Goal: Information Seeking & Learning: Learn about a topic

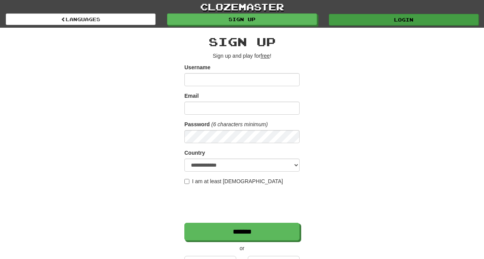
type input "*********"
click at [352, 20] on link "Login" at bounding box center [404, 20] width 150 height 12
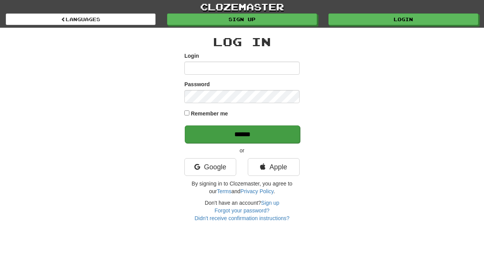
type input "*********"
click at [257, 129] on input "******" at bounding box center [242, 134] width 115 height 18
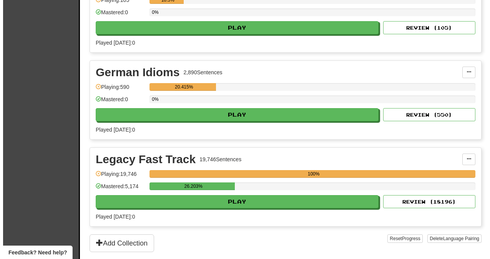
scroll to position [239, 0]
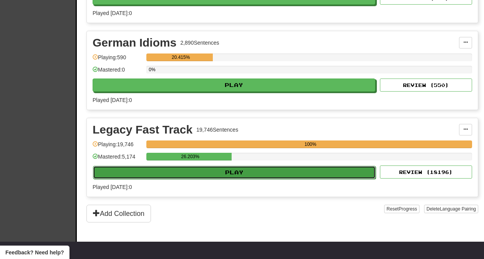
click at [243, 169] on button "Play" at bounding box center [234, 172] width 283 height 13
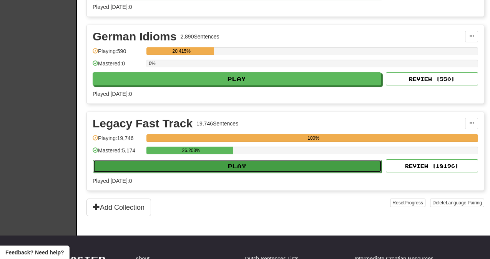
select select "**"
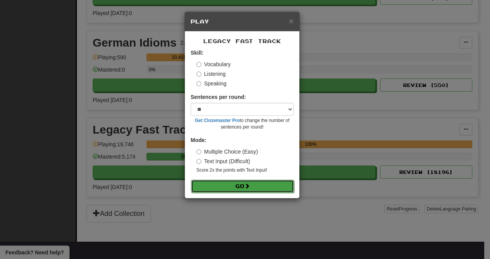
click at [242, 185] on button "Go" at bounding box center [242, 185] width 103 height 13
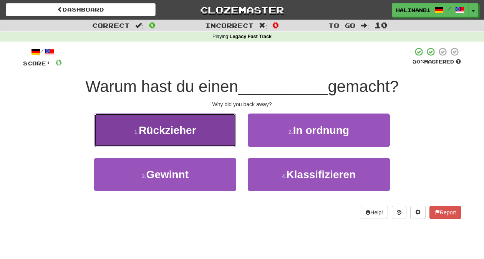
click at [223, 135] on button "1 . Rückzieher" at bounding box center [165, 129] width 142 height 33
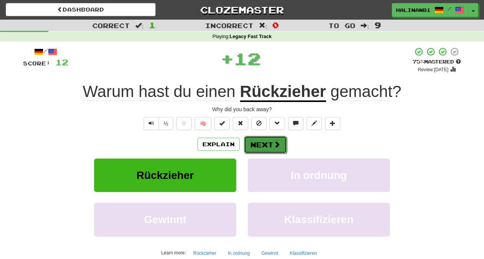
click at [275, 145] on span at bounding box center [277, 144] width 7 height 7
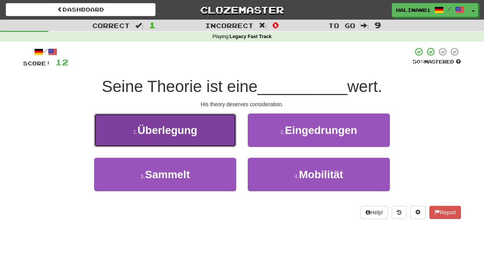
click at [205, 118] on button "1 . Überlegung" at bounding box center [165, 129] width 142 height 33
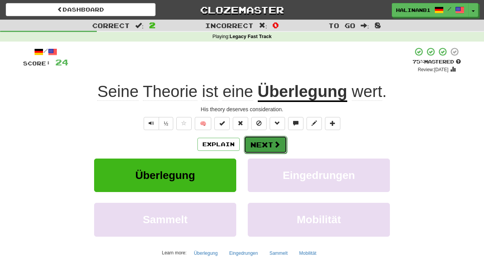
click at [271, 145] on button "Next" at bounding box center [265, 145] width 43 height 18
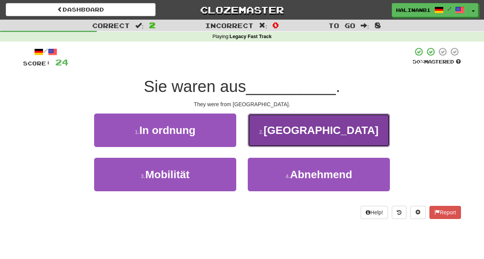
click at [274, 139] on button "2 . Liverpool" at bounding box center [319, 129] width 142 height 33
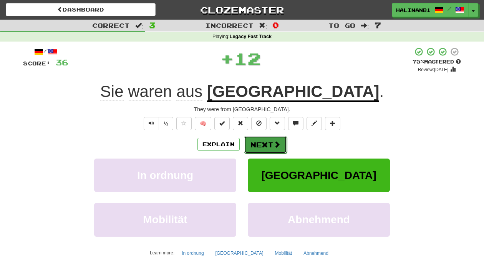
click at [273, 141] on button "Next" at bounding box center [265, 145] width 43 height 18
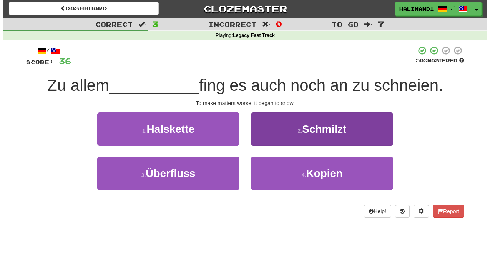
scroll to position [2, 0]
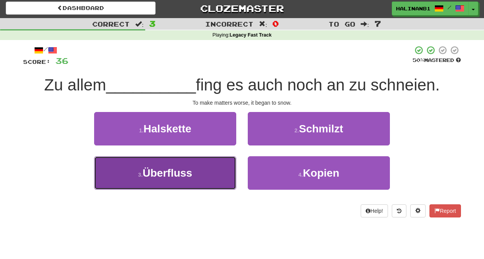
click at [229, 176] on button "3 . Überfluss" at bounding box center [165, 172] width 142 height 33
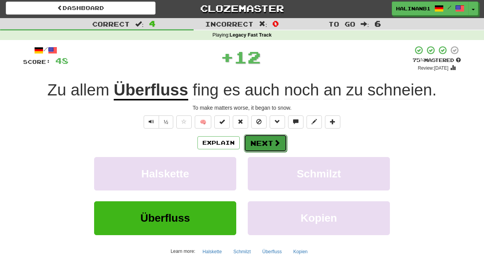
click at [267, 145] on button "Next" at bounding box center [265, 143] width 43 height 18
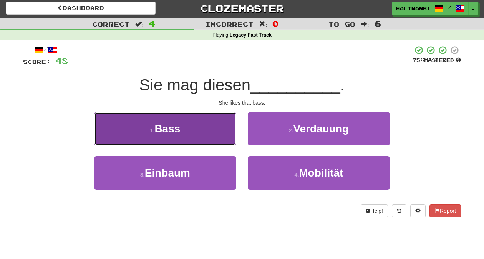
click at [216, 128] on button "1 . Bass" at bounding box center [165, 128] width 142 height 33
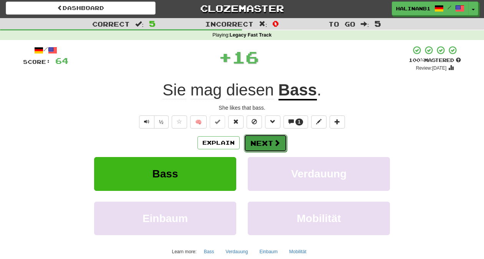
click at [273, 148] on button "Next" at bounding box center [265, 143] width 43 height 18
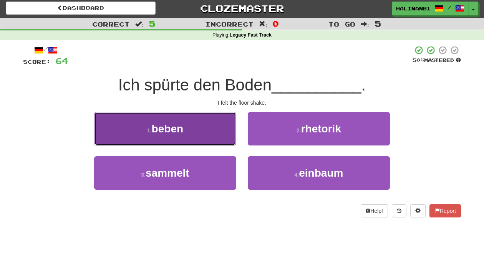
click at [201, 130] on button "1 . beben" at bounding box center [165, 128] width 142 height 33
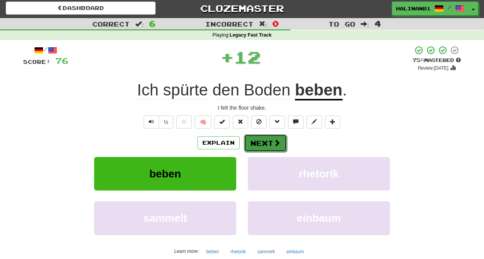
click at [271, 143] on button "Next" at bounding box center [265, 143] width 43 height 18
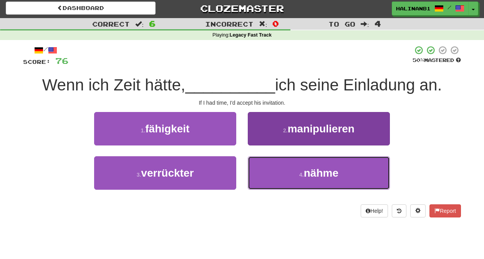
click at [274, 173] on button "4 . nähme" at bounding box center [319, 172] width 142 height 33
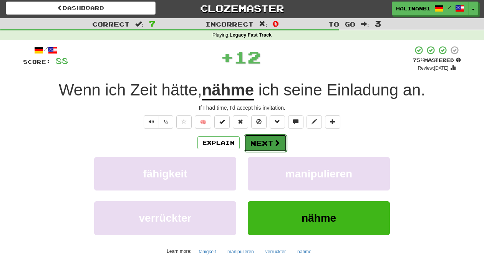
click at [271, 141] on button "Next" at bounding box center [265, 143] width 43 height 18
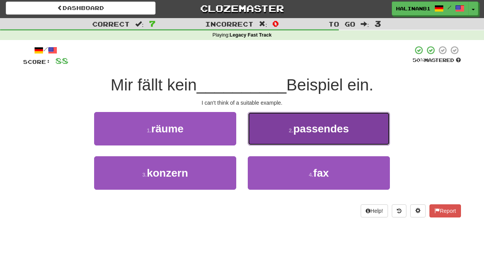
click at [270, 143] on button "2 . passendes" at bounding box center [319, 128] width 142 height 33
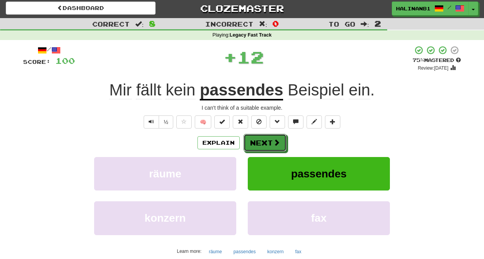
click at [270, 143] on button "Next" at bounding box center [265, 143] width 43 height 18
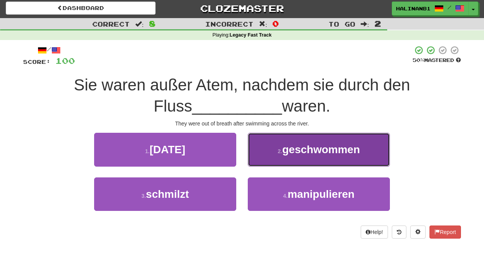
click at [270, 151] on button "2 . geschwommen" at bounding box center [319, 149] width 142 height 33
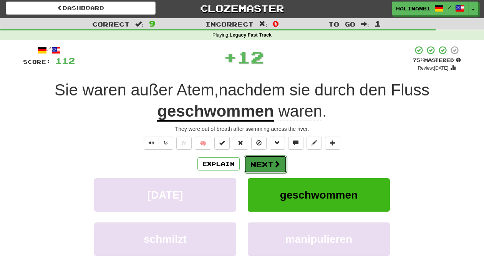
click at [269, 160] on button "Next" at bounding box center [265, 164] width 43 height 18
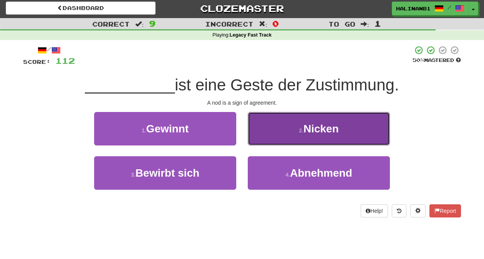
click at [275, 125] on button "2 . Nicken" at bounding box center [319, 128] width 142 height 33
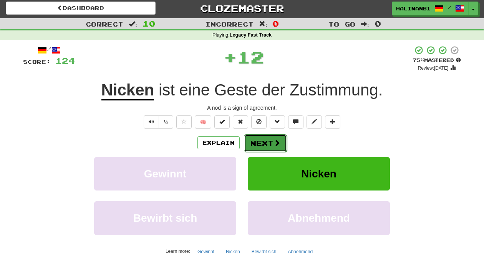
click at [266, 138] on button "Next" at bounding box center [265, 143] width 43 height 18
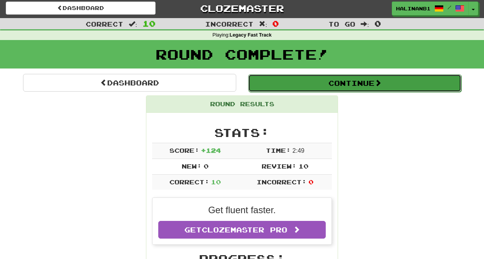
click at [286, 84] on button "Continue" at bounding box center [354, 83] width 213 height 18
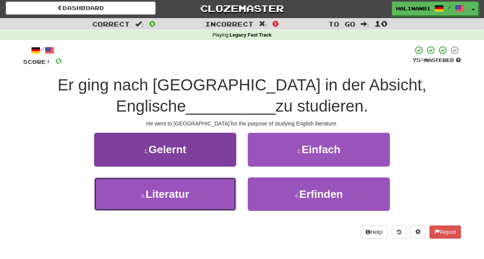
click at [225, 196] on button "3 . Literatur" at bounding box center [165, 193] width 142 height 33
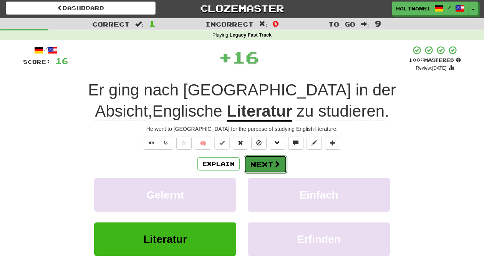
click at [276, 164] on span at bounding box center [277, 163] width 7 height 7
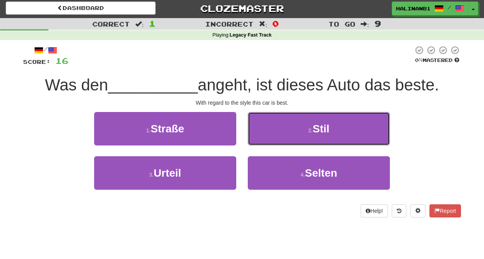
click at [278, 131] on button "2 . Stil" at bounding box center [319, 128] width 142 height 33
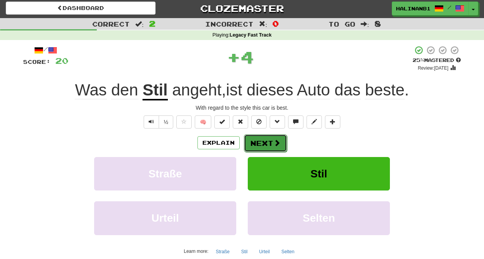
click at [266, 141] on button "Next" at bounding box center [265, 143] width 43 height 18
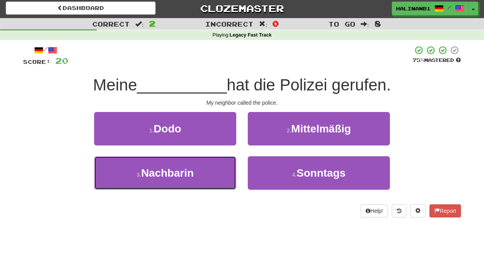
drag, startPoint x: 201, startPoint y: 178, endPoint x: 251, endPoint y: 153, distance: 55.9
click at [202, 178] on button "3 . Nachbarin" at bounding box center [165, 172] width 142 height 33
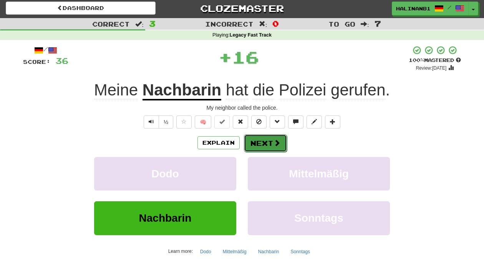
click at [256, 142] on button "Next" at bounding box center [265, 143] width 43 height 18
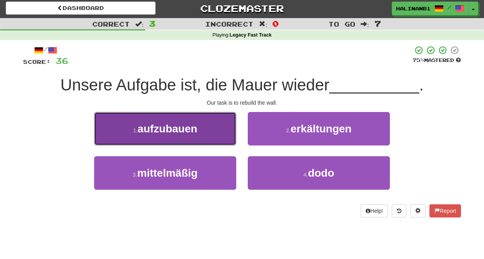
click at [203, 130] on button "1 . aufzubauen" at bounding box center [165, 128] width 142 height 33
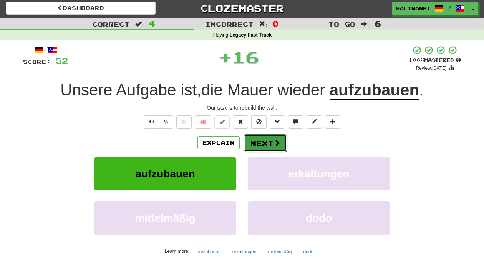
click at [274, 145] on span at bounding box center [277, 142] width 7 height 7
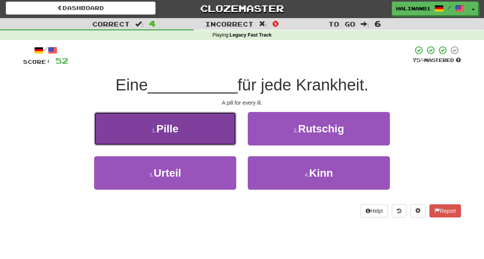
click at [229, 133] on button "1 . Pille" at bounding box center [165, 128] width 142 height 33
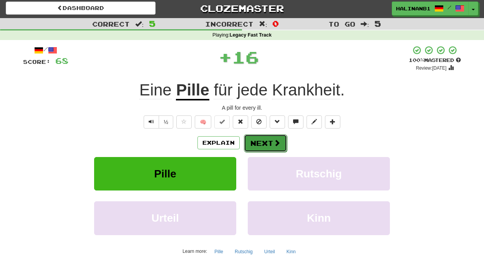
click at [279, 136] on button "Next" at bounding box center [265, 143] width 43 height 18
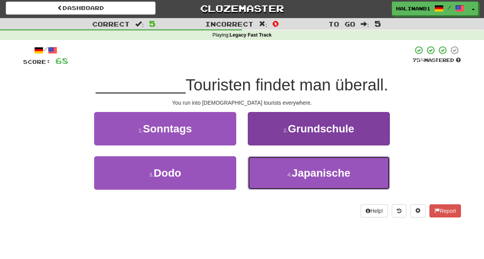
click at [274, 166] on button "4 . Japanische" at bounding box center [319, 172] width 142 height 33
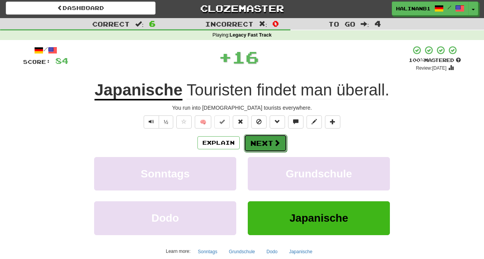
click at [276, 145] on span at bounding box center [277, 142] width 7 height 7
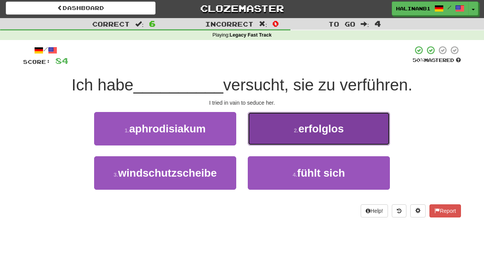
click at [261, 128] on button "2 . erfolglos" at bounding box center [319, 128] width 142 height 33
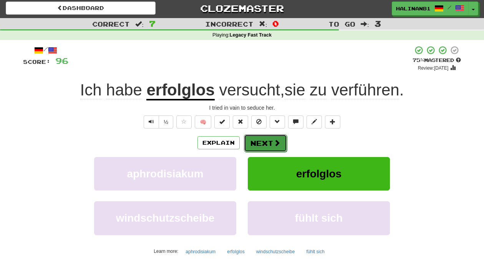
click at [253, 143] on button "Next" at bounding box center [265, 143] width 43 height 18
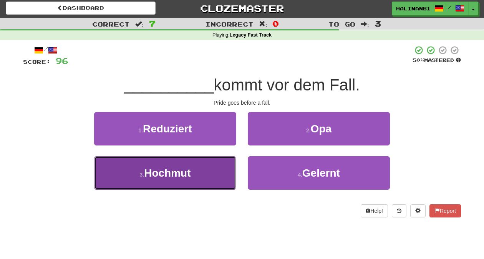
click at [212, 173] on button "3 . Hochmut" at bounding box center [165, 172] width 142 height 33
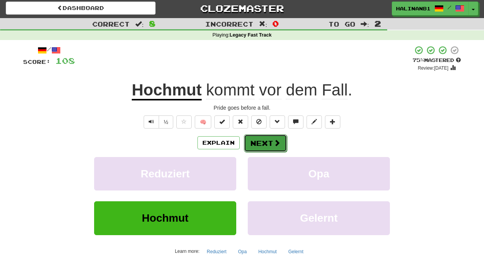
click at [251, 146] on button "Next" at bounding box center [265, 143] width 43 height 18
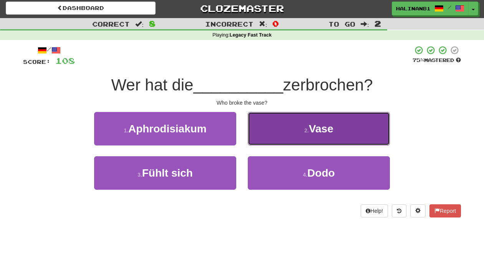
click at [264, 136] on button "2 . Vase" at bounding box center [319, 128] width 142 height 33
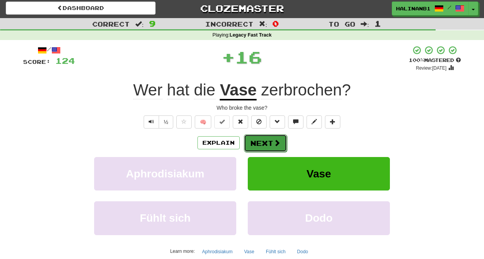
click at [263, 139] on button "Next" at bounding box center [265, 143] width 43 height 18
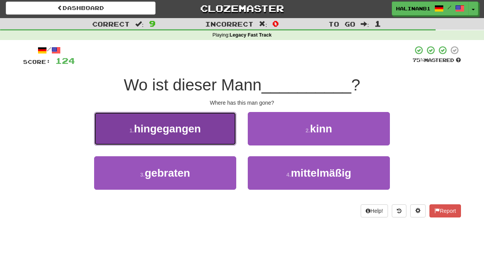
click at [217, 138] on button "1 . hingegangen" at bounding box center [165, 128] width 142 height 33
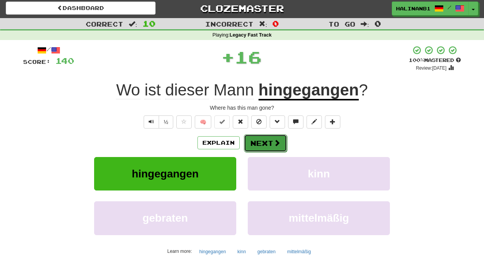
click at [270, 141] on button "Next" at bounding box center [265, 143] width 43 height 18
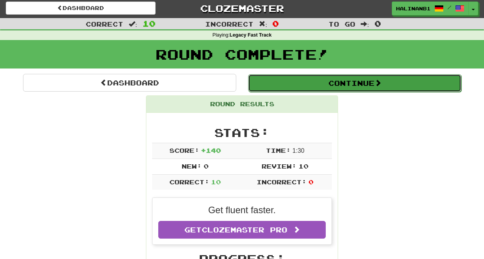
click at [291, 86] on button "Continue" at bounding box center [354, 83] width 213 height 18
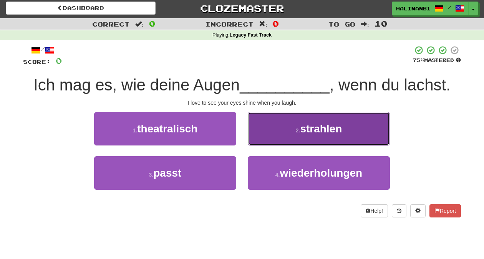
click at [264, 139] on button "2 . strahlen" at bounding box center [319, 128] width 142 height 33
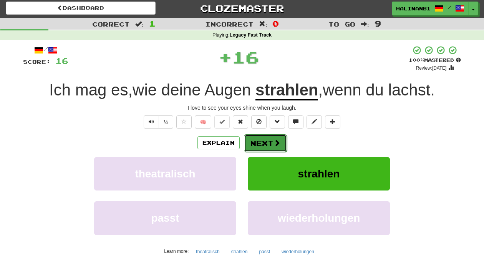
click at [265, 141] on button "Next" at bounding box center [265, 143] width 43 height 18
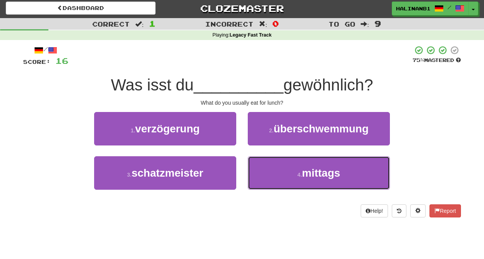
drag, startPoint x: 265, startPoint y: 176, endPoint x: 261, endPoint y: 155, distance: 21.6
click at [265, 175] on button "4 . mittags" at bounding box center [319, 172] width 142 height 33
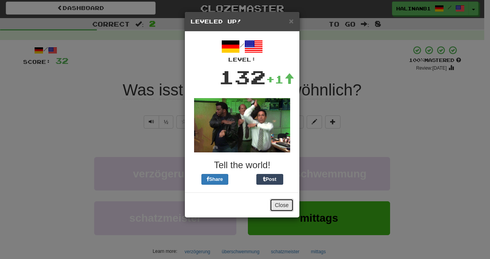
click at [281, 205] on button "Close" at bounding box center [282, 204] width 24 height 13
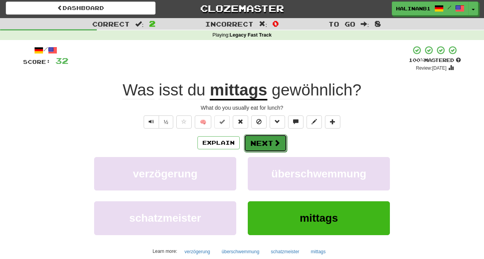
click at [259, 141] on button "Next" at bounding box center [265, 143] width 43 height 18
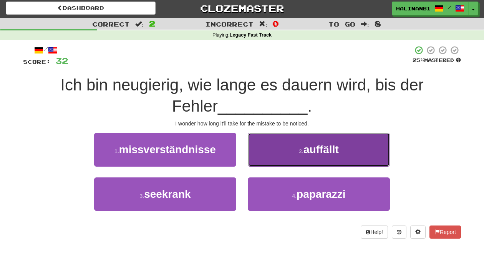
click at [277, 159] on button "2 . auffällt" at bounding box center [319, 149] width 142 height 33
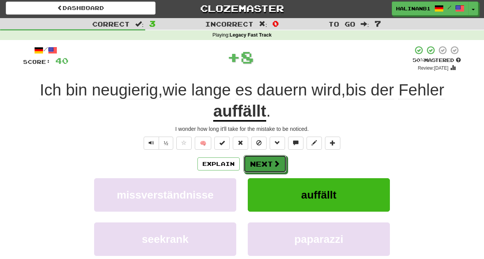
click at [276, 160] on span at bounding box center [276, 163] width 7 height 7
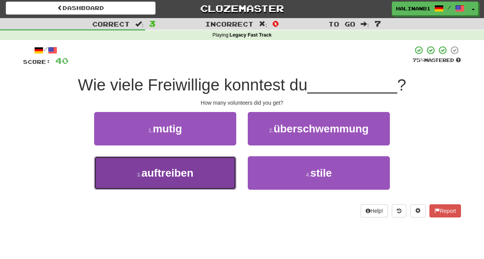
click at [231, 174] on button "3 . auftreiben" at bounding box center [165, 172] width 142 height 33
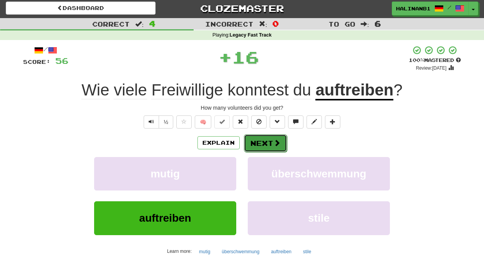
click at [260, 144] on button "Next" at bounding box center [265, 143] width 43 height 18
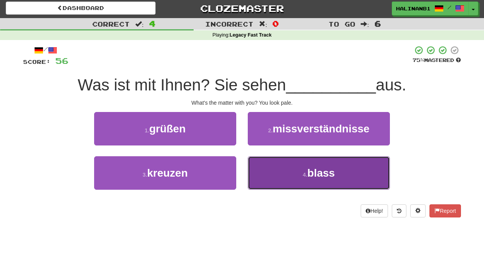
click at [267, 170] on button "4 . blass" at bounding box center [319, 172] width 142 height 33
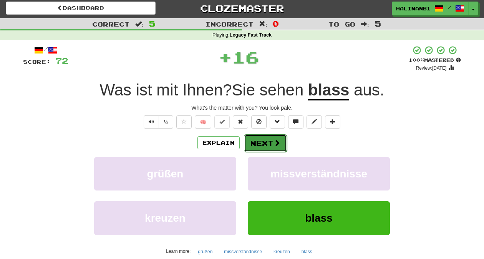
click at [267, 138] on button "Next" at bounding box center [265, 143] width 43 height 18
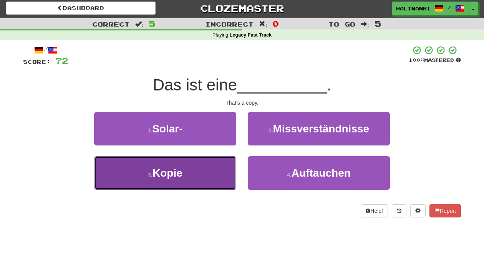
click at [222, 165] on button "3 . Kopie" at bounding box center [165, 172] width 142 height 33
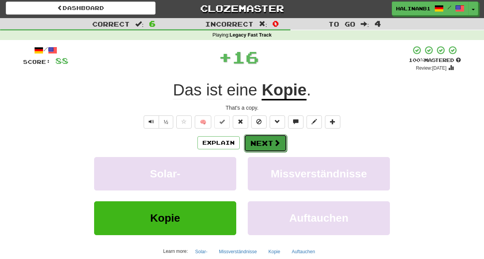
click at [253, 138] on button "Next" at bounding box center [265, 143] width 43 height 18
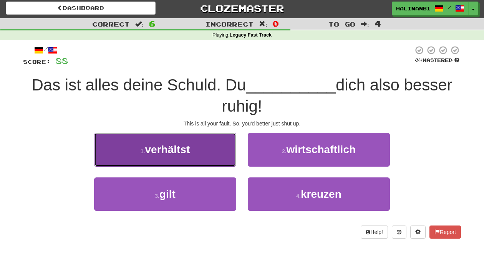
click at [217, 155] on button "1 . verhältst" at bounding box center [165, 149] width 142 height 33
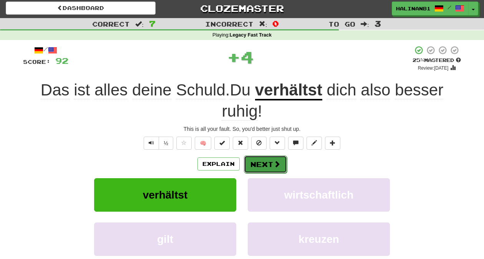
click at [267, 164] on button "Next" at bounding box center [265, 164] width 43 height 18
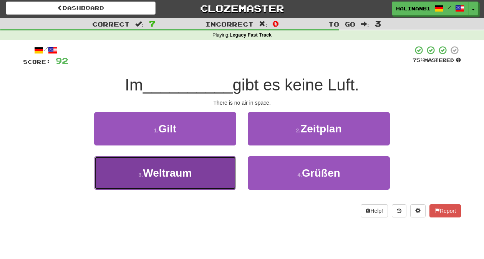
click at [221, 176] on button "3 . Weltraum" at bounding box center [165, 172] width 142 height 33
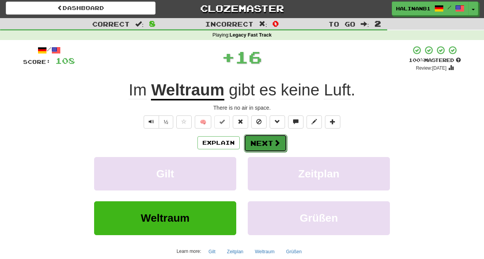
click at [271, 138] on button "Next" at bounding box center [265, 143] width 43 height 18
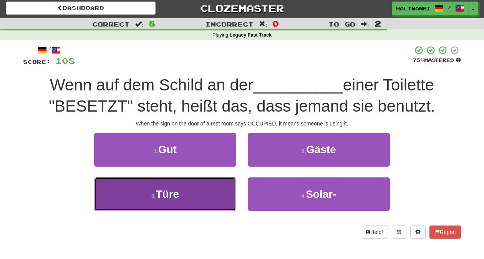
click at [202, 188] on button "3 . Türe" at bounding box center [165, 193] width 142 height 33
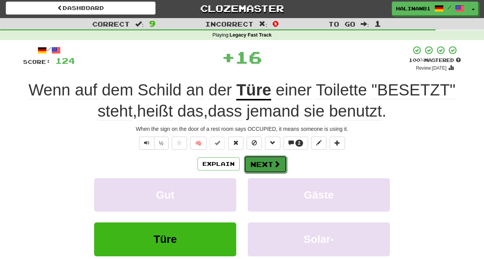
click at [265, 161] on button "Next" at bounding box center [265, 164] width 43 height 18
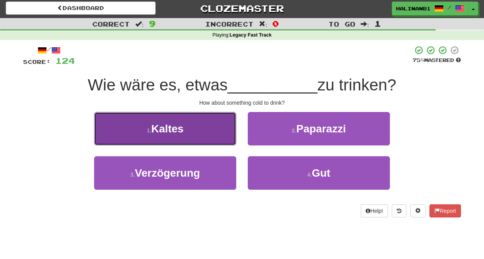
click at [213, 133] on button "1 . Kaltes" at bounding box center [165, 128] width 142 height 33
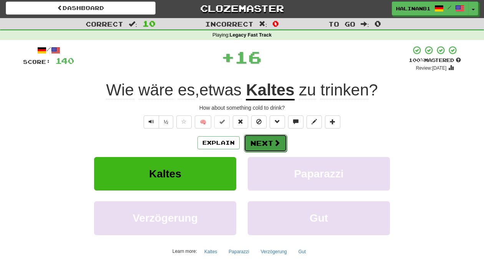
click at [269, 144] on button "Next" at bounding box center [265, 143] width 43 height 18
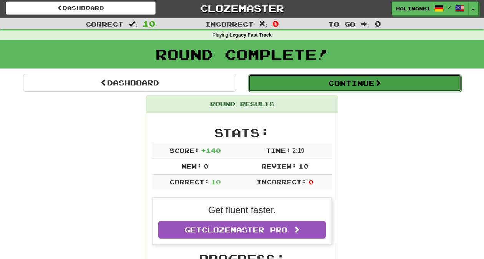
click at [285, 83] on button "Continue" at bounding box center [354, 83] width 213 height 18
